Goal: Navigation & Orientation: Find specific page/section

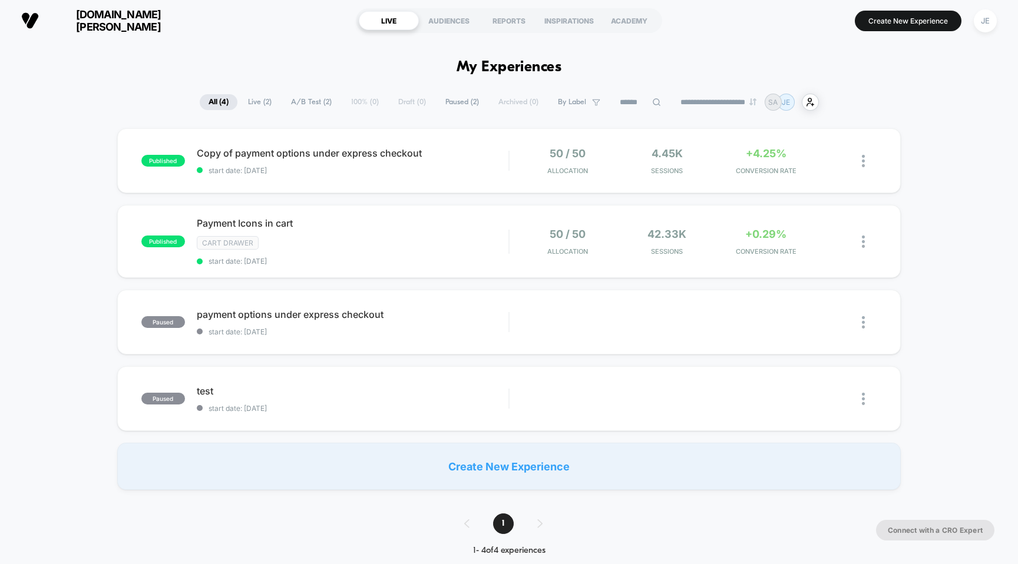
click at [123, 24] on span "[DOMAIN_NAME][PERSON_NAME]" at bounding box center [118, 20] width 141 height 25
click at [108, 22] on span "[DOMAIN_NAME][PERSON_NAME]" at bounding box center [118, 20] width 141 height 25
click at [111, 17] on span "[DOMAIN_NAME][PERSON_NAME]" at bounding box center [118, 20] width 141 height 25
